Goal: Share content

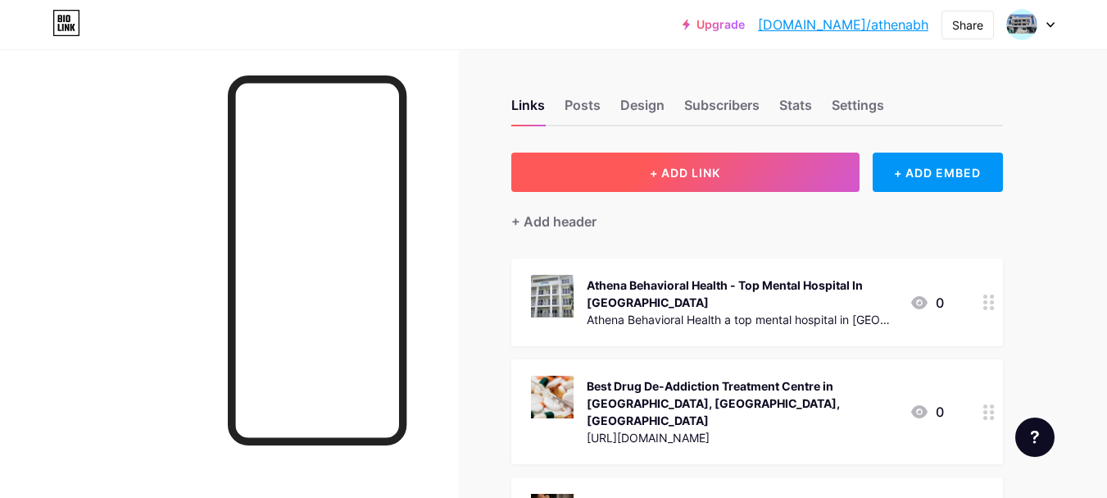
click at [640, 178] on button "+ ADD LINK" at bounding box center [685, 171] width 348 height 39
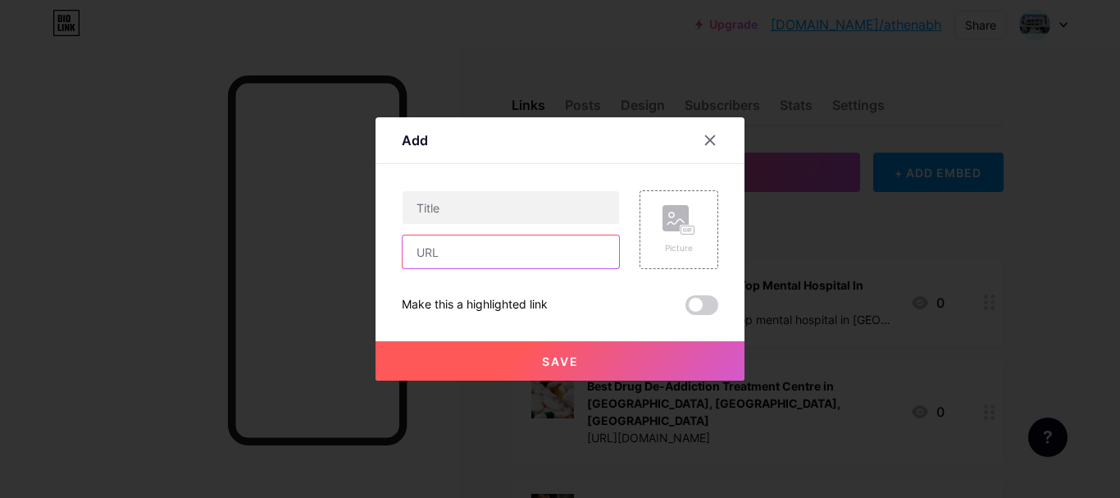
click at [486, 262] on input "text" at bounding box center [510, 251] width 216 height 33
paste input "[URL][DOMAIN_NAME]"
type input "[URL][DOMAIN_NAME]"
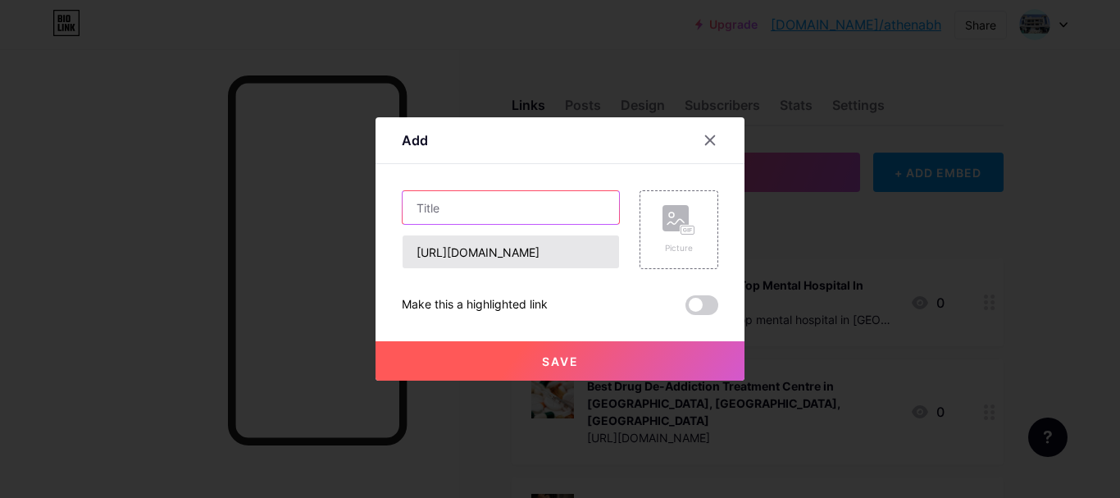
drag, startPoint x: 466, startPoint y: 207, endPoint x: 544, endPoint y: 248, distance: 88.0
click at [468, 208] on input "text" at bounding box center [510, 207] width 216 height 33
click at [452, 215] on input "text" at bounding box center [510, 207] width 216 height 33
click at [453, 207] on input "text" at bounding box center [510, 207] width 216 height 33
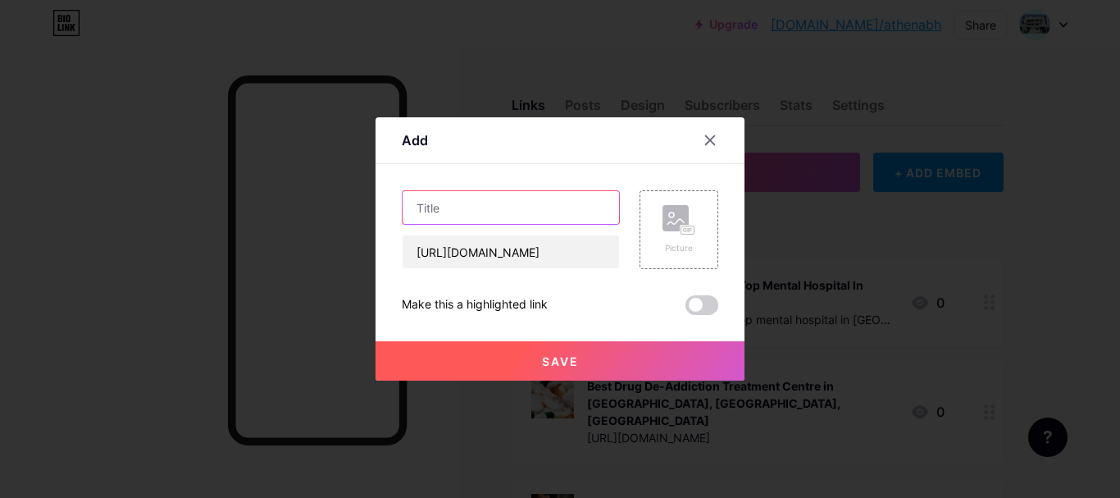
paste input "Best [MEDICAL_DATA] Treatment Centre in [GEOGRAPHIC_DATA], [GEOGRAPHIC_DATA] [G…"
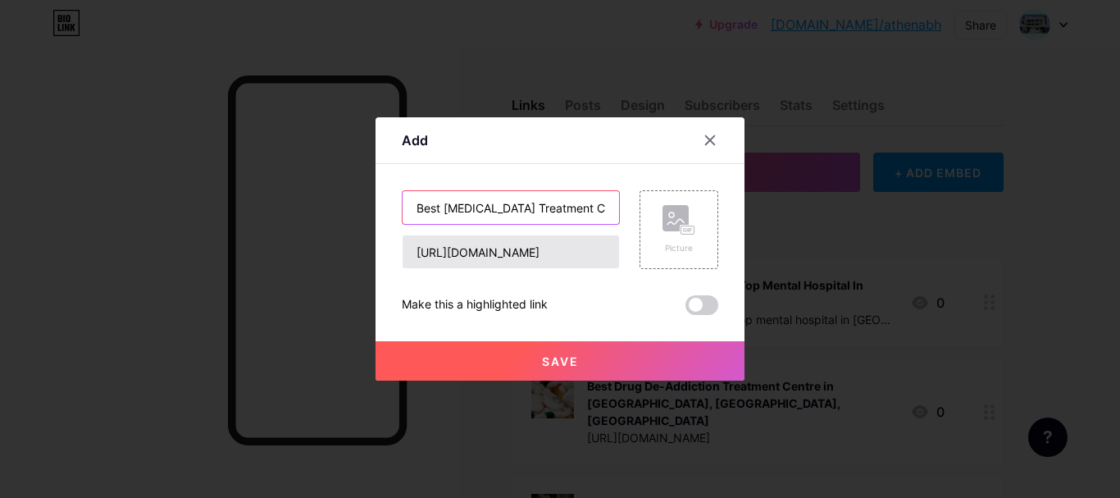
scroll to position [0, 121]
type input "Best [MEDICAL_DATA] Treatment Centre in [GEOGRAPHIC_DATA], [GEOGRAPHIC_DATA] [G…"
click at [661, 234] on div "Picture" at bounding box center [678, 229] width 79 height 79
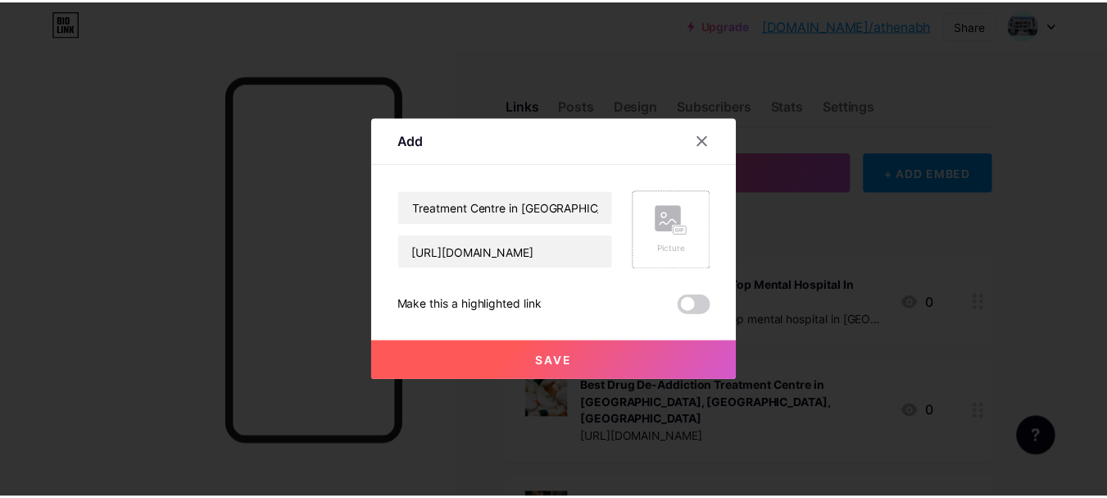
scroll to position [0, 0]
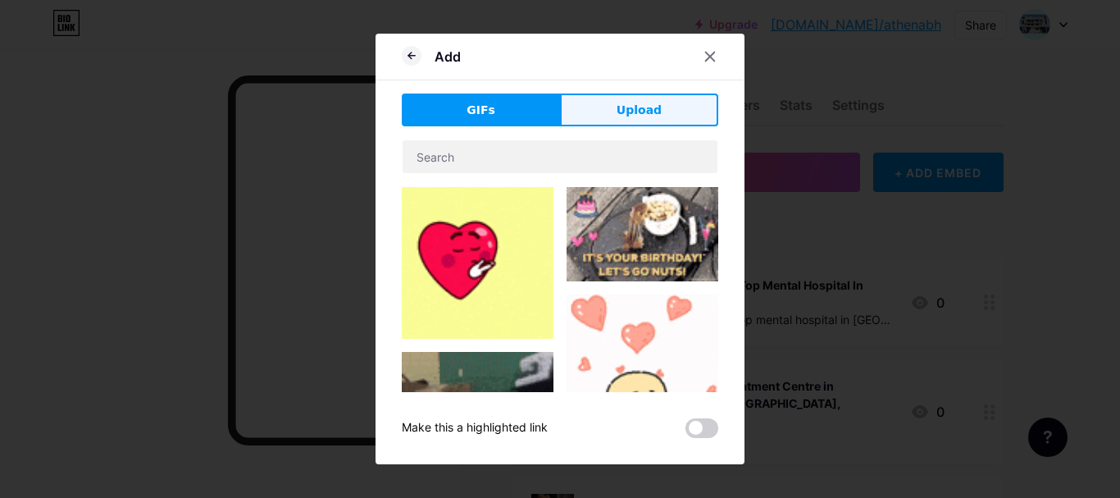
click at [614, 111] on button "Upload" at bounding box center [639, 109] width 158 height 33
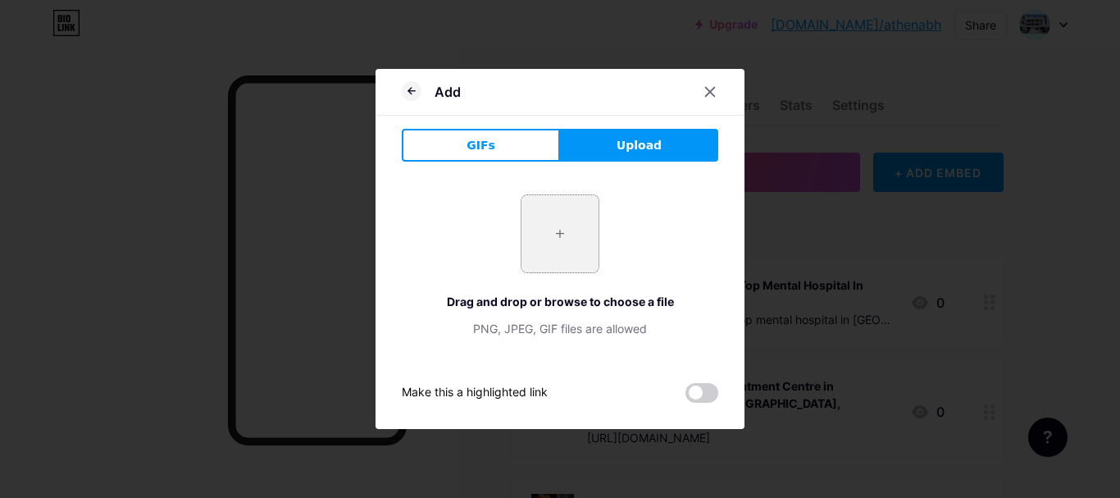
click at [567, 200] on input "file" at bounding box center [559, 233] width 77 height 77
type input "C:\fakepath\[MEDICAL_DATA] Treatment (2).jpg"
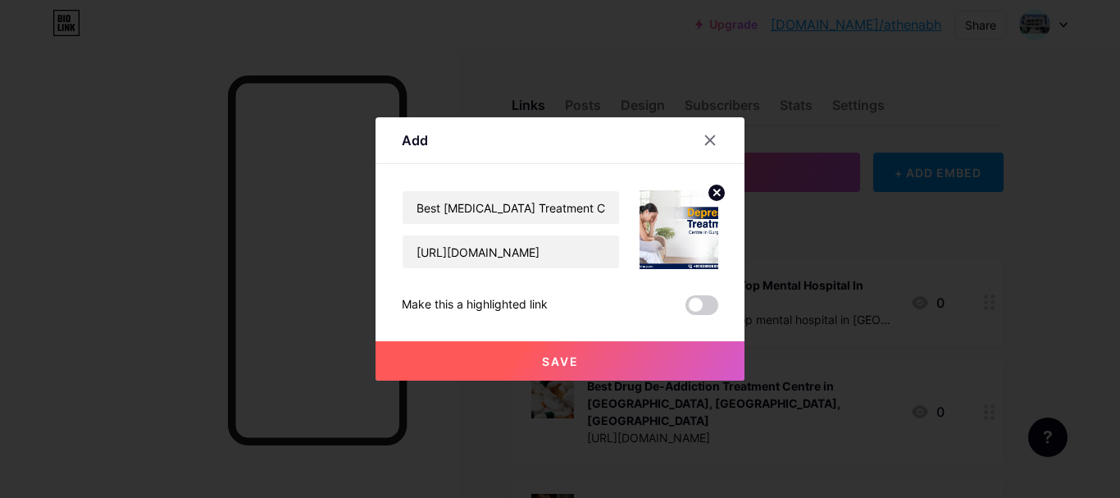
click at [572, 355] on span "Save" at bounding box center [560, 361] width 37 height 14
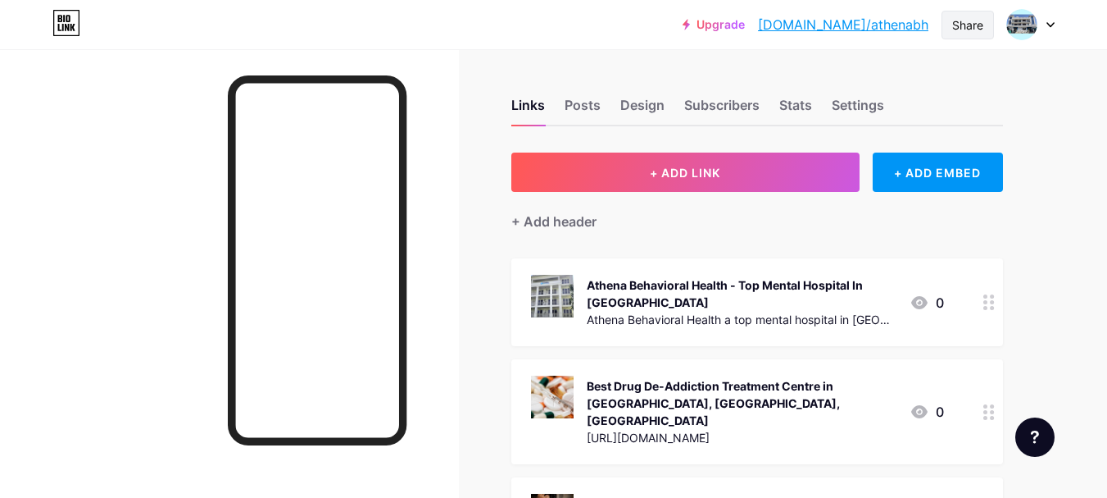
click at [981, 20] on div "Share" at bounding box center [967, 24] width 31 height 17
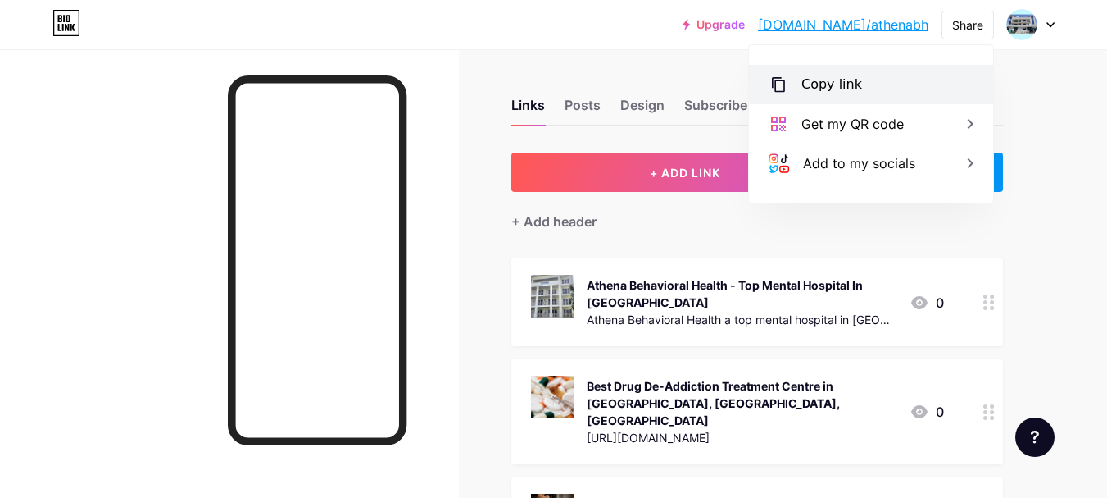
click at [829, 79] on div "Copy link" at bounding box center [832, 85] width 61 height 20
